Goal: Task Accomplishment & Management: Manage account settings

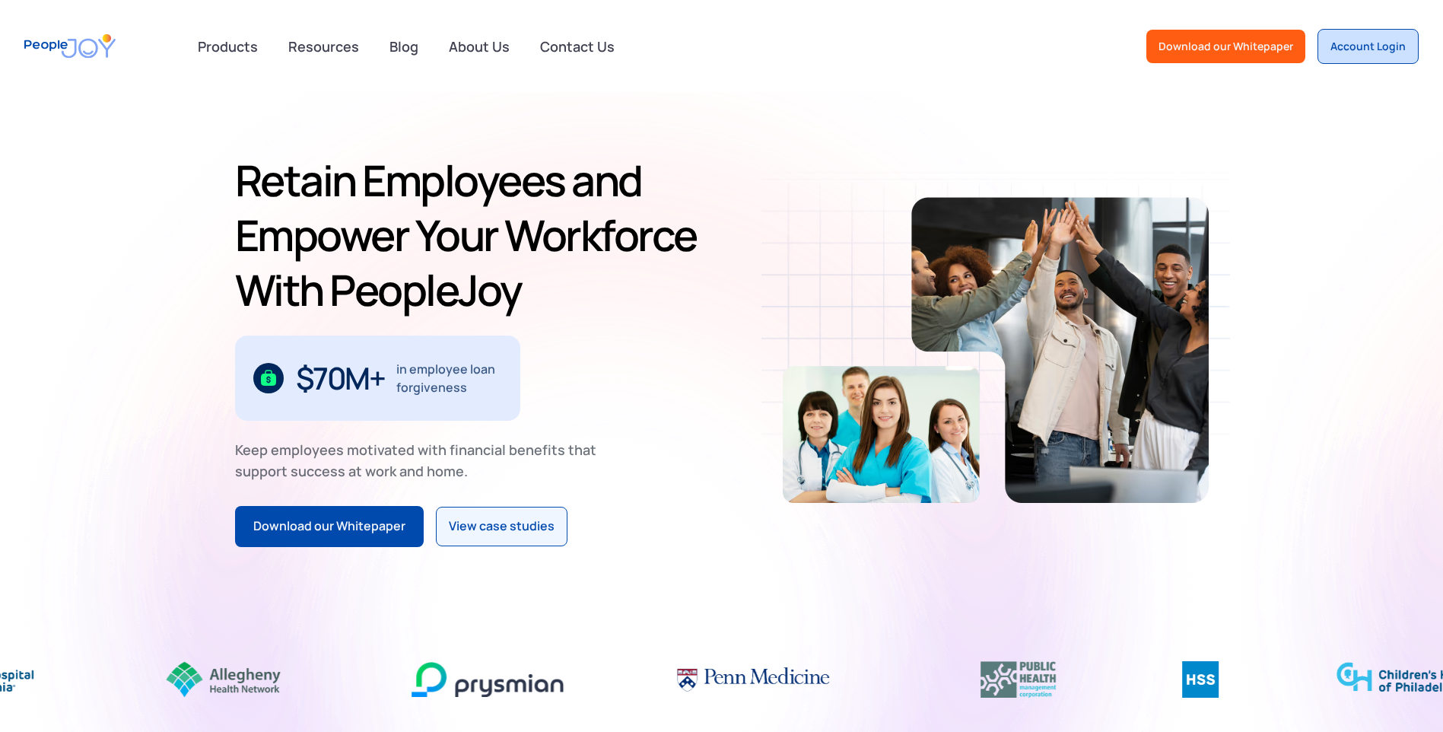
click at [1366, 50] on div "Account Login" at bounding box center [1367, 46] width 75 height 15
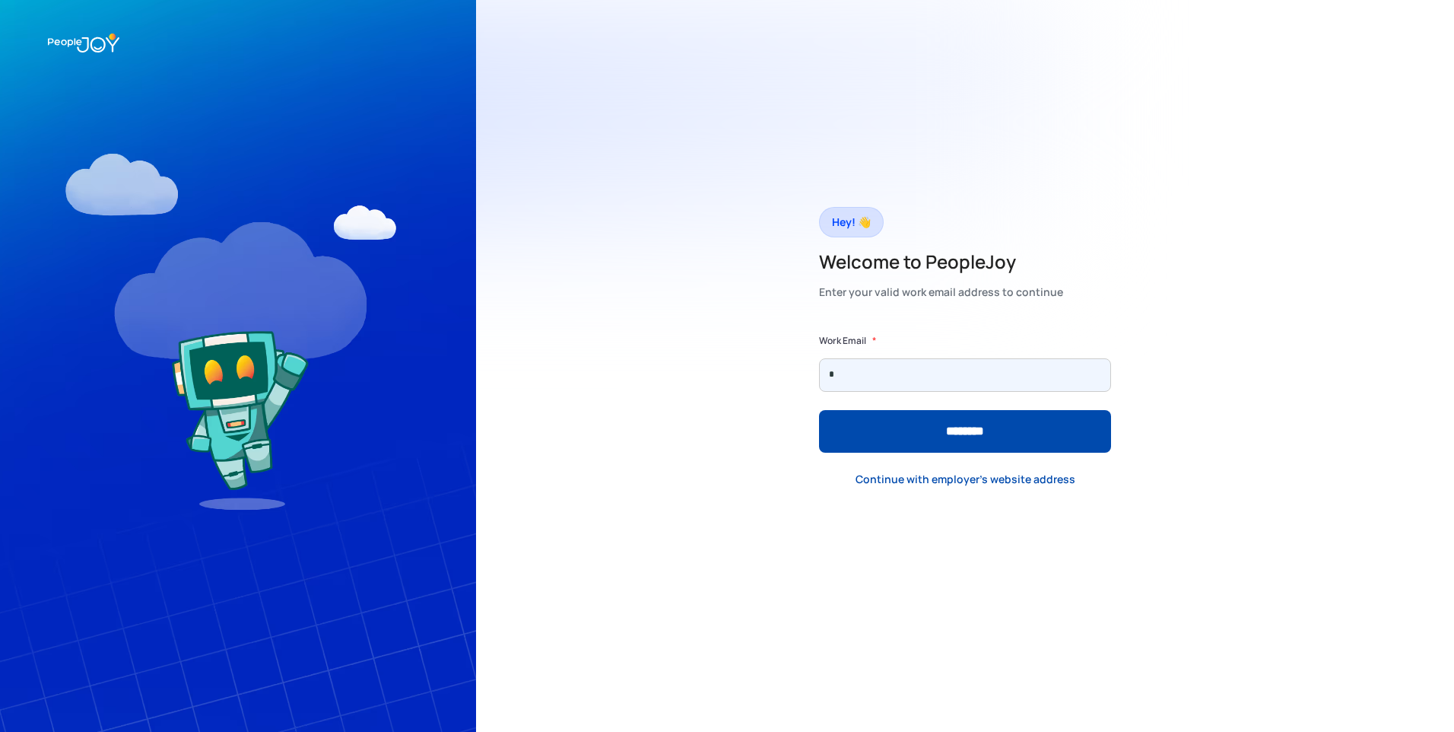
type input "**********"
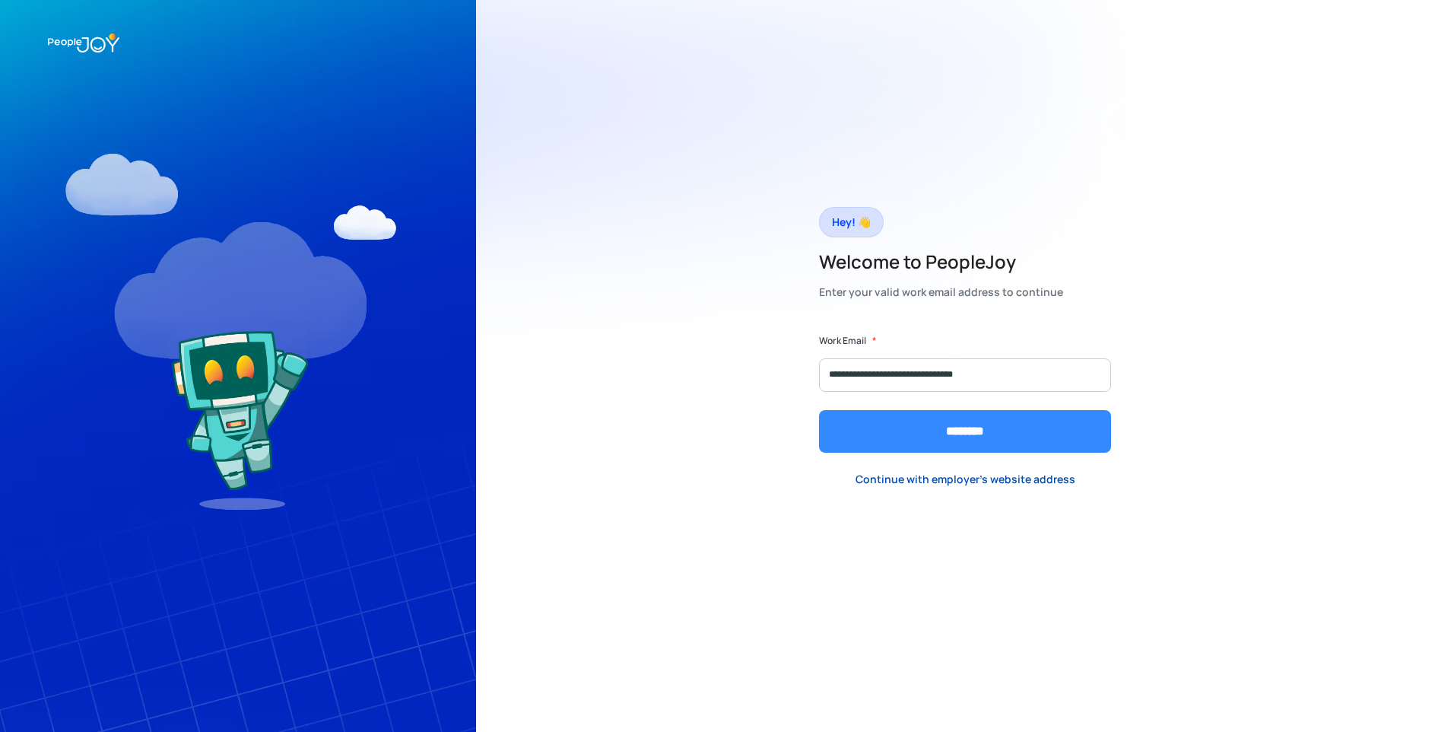
click at [894, 439] on input "********" at bounding box center [965, 431] width 292 height 43
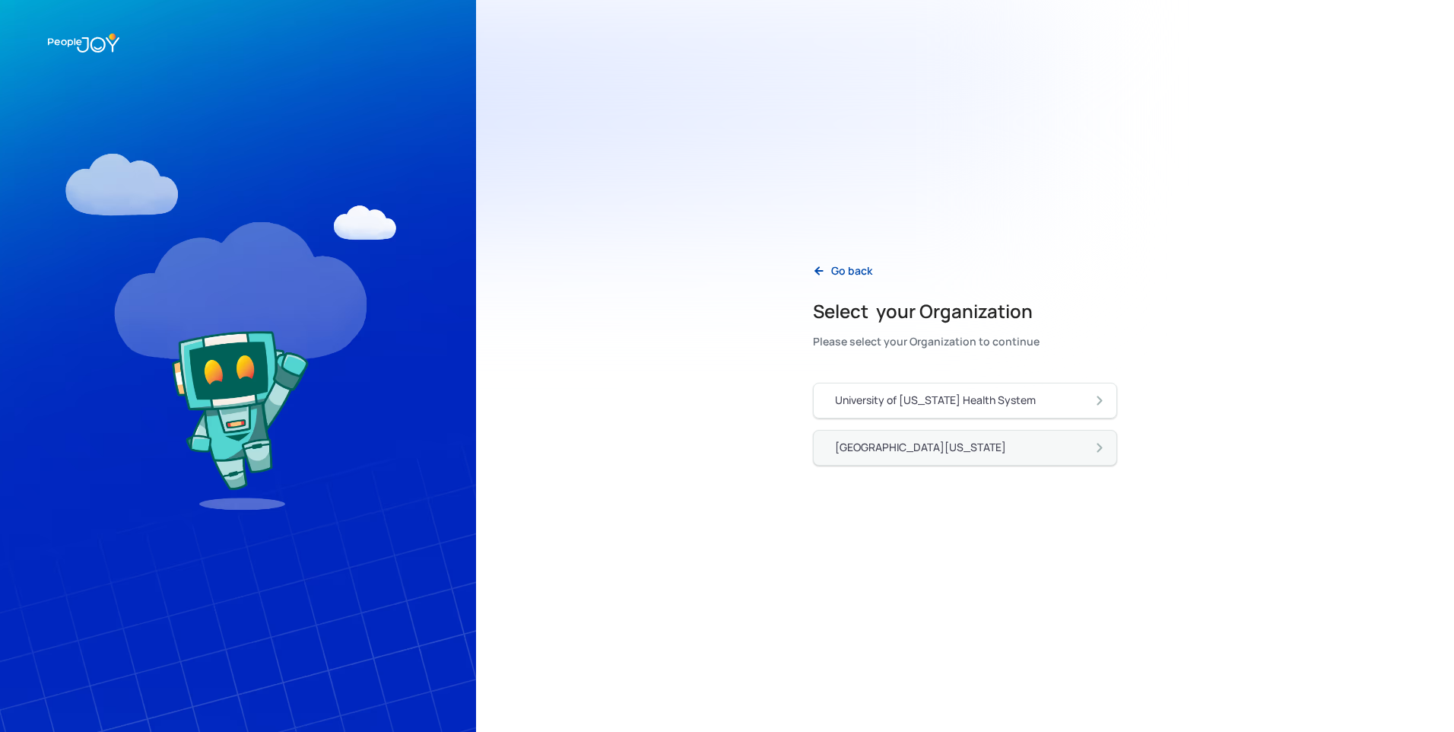
click at [905, 447] on div "[GEOGRAPHIC_DATA][US_STATE]" at bounding box center [920, 447] width 171 height 15
